Goal: Find specific page/section: Find specific page/section

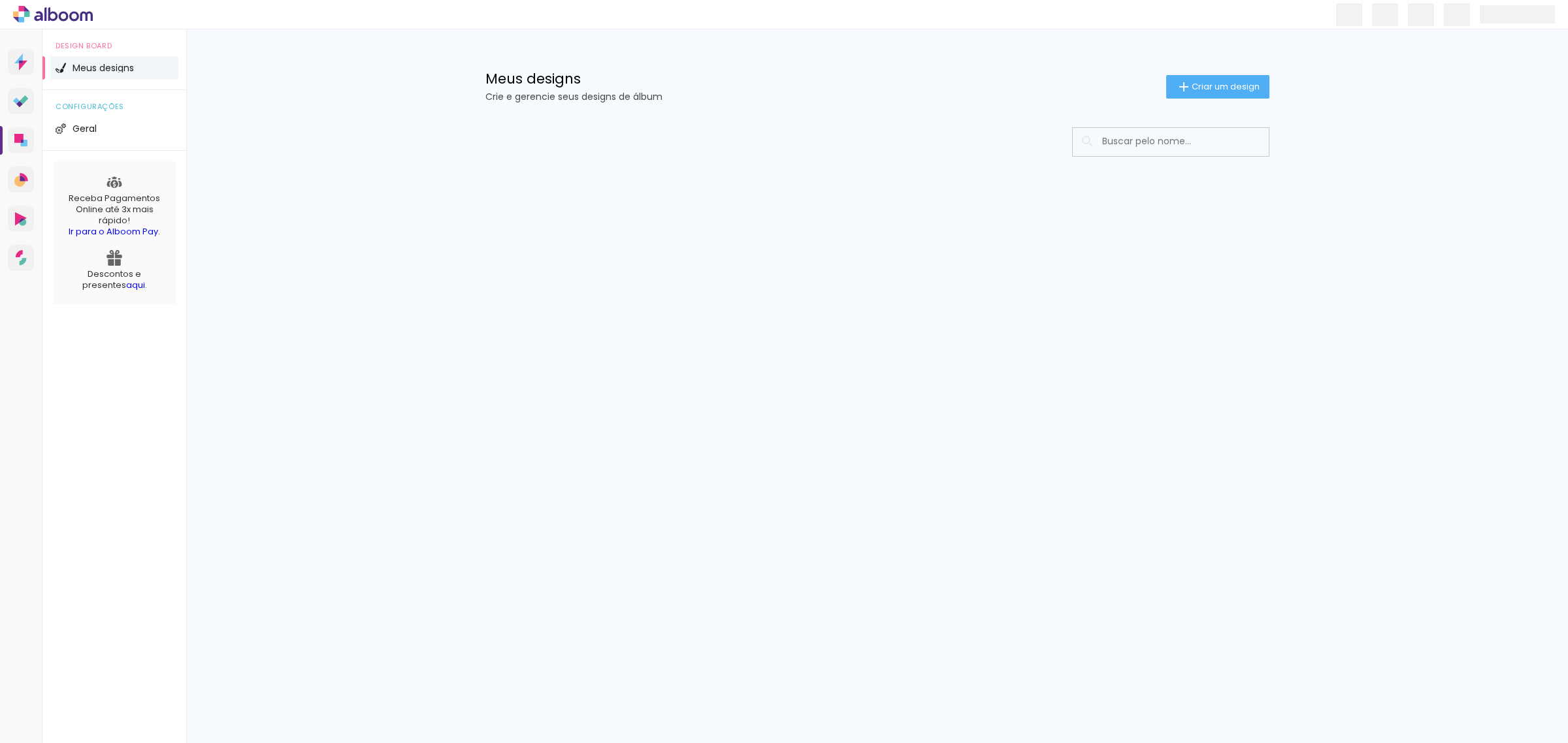
click at [1161, 146] on input at bounding box center [1188, 141] width 186 height 27
type input "60314"
type paper-input "60314"
